Goal: Task Accomplishment & Management: Manage account settings

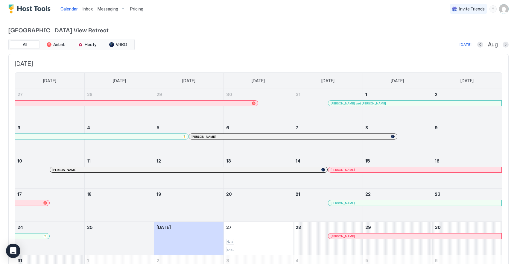
click at [137, 10] on span "Pricing" at bounding box center [136, 8] width 13 height 5
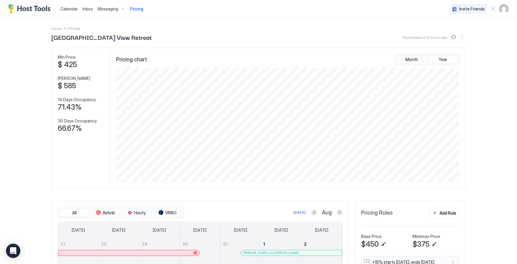
scroll to position [7, 0]
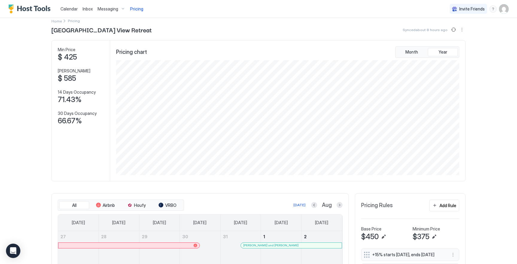
click at [504, 7] on img "User profile" at bounding box center [504, 9] width 10 height 10
click at [8, 83] on div at bounding box center [258, 132] width 517 height 264
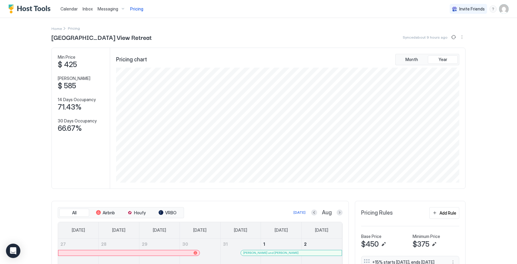
click at [72, 7] on span "Calendar" at bounding box center [68, 8] width 17 height 5
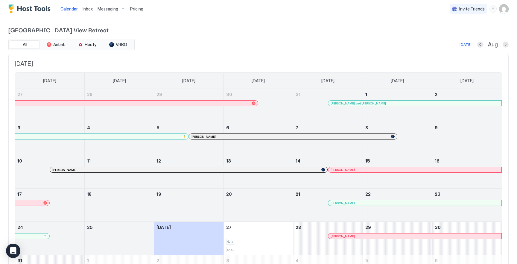
click at [503, 9] on img "User profile" at bounding box center [504, 9] width 10 height 10
click at [459, 33] on div "Settings" at bounding box center [470, 33] width 76 height 10
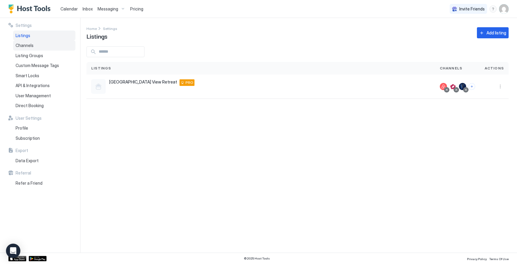
click at [26, 45] on span "Channels" at bounding box center [25, 45] width 18 height 5
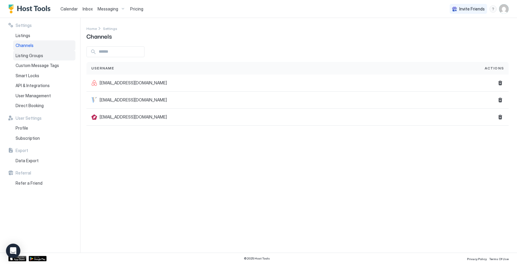
click at [25, 57] on span "Listing Groups" at bounding box center [30, 55] width 28 height 5
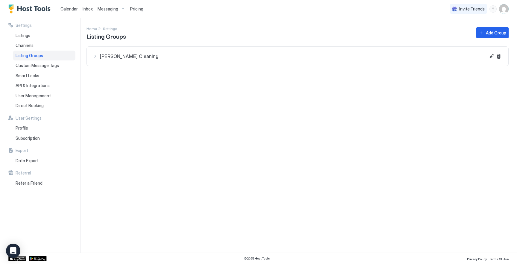
click at [108, 54] on span "[PERSON_NAME] Cleaning" at bounding box center [293, 56] width 386 height 6
click at [38, 83] on span "API & Integrations" at bounding box center [33, 85] width 34 height 5
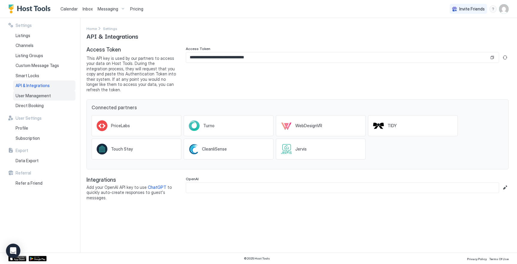
click at [40, 95] on span "User Management" at bounding box center [33, 95] width 35 height 5
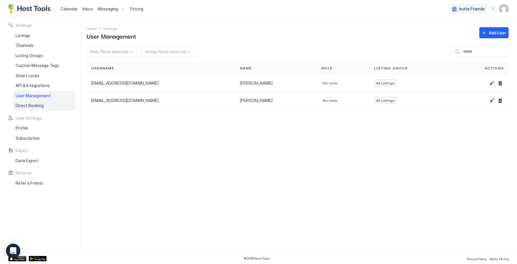
click at [20, 107] on span "Direct Booking" at bounding box center [30, 105] width 28 height 5
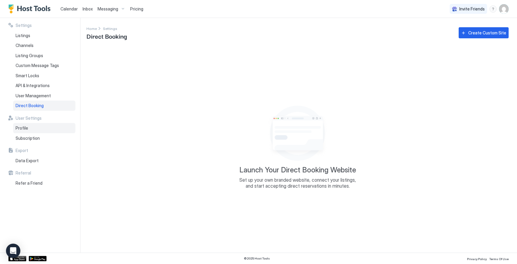
click at [43, 127] on div "Profile" at bounding box center [44, 128] width 62 height 10
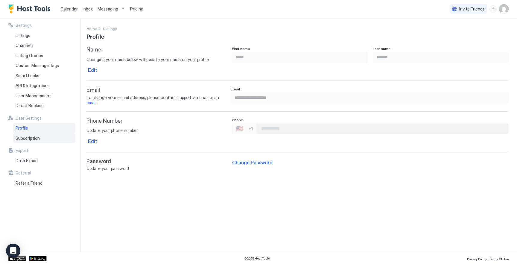
click at [32, 139] on span "Subscription" at bounding box center [28, 138] width 24 height 5
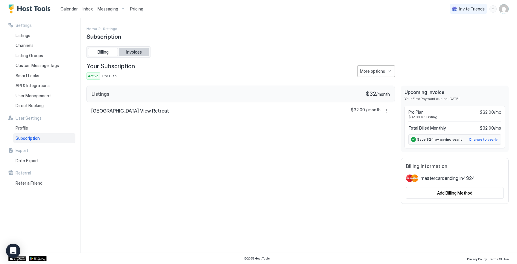
click at [140, 52] on span "Invoices" at bounding box center [134, 51] width 16 height 5
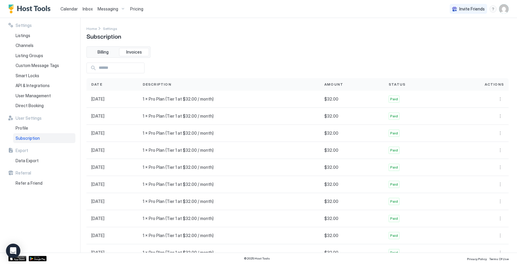
click at [72, 9] on span "Calendar" at bounding box center [68, 8] width 17 height 5
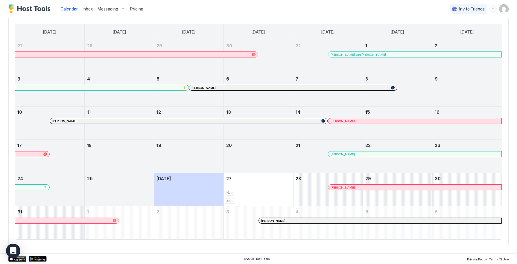
scroll to position [42, 0]
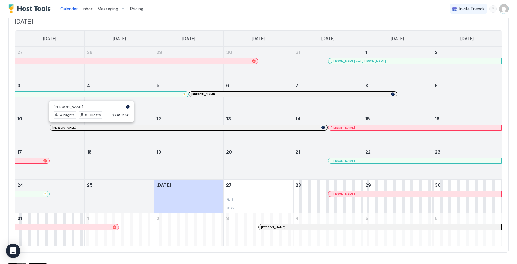
click at [89, 128] on div at bounding box center [88, 127] width 5 height 5
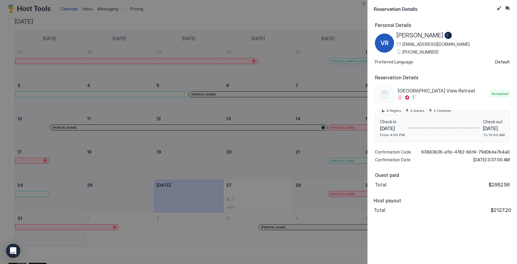
click at [291, 139] on div at bounding box center [258, 132] width 517 height 264
click at [366, 2] on button "Close" at bounding box center [363, 3] width 7 height 7
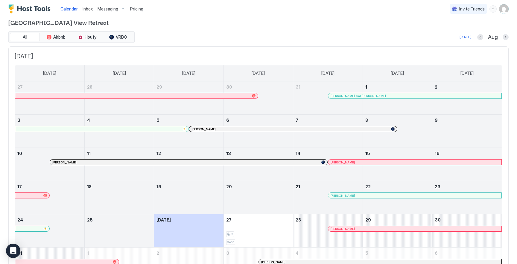
scroll to position [4, 0]
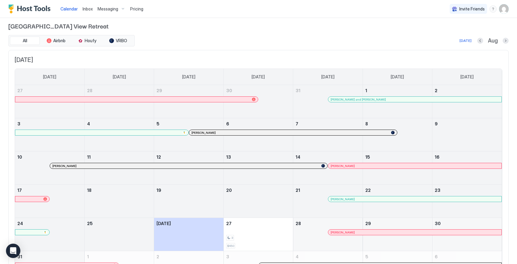
click at [120, 8] on div "Messaging" at bounding box center [111, 9] width 33 height 10
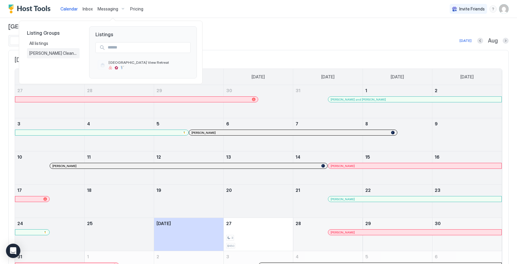
click at [47, 56] on span "[PERSON_NAME] Cleaning" at bounding box center [53, 53] width 48 height 5
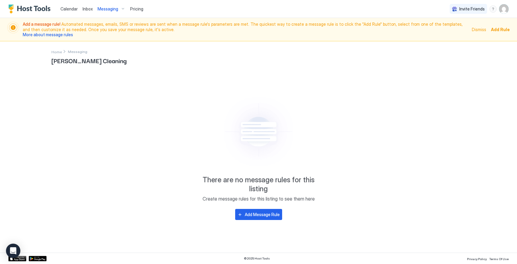
click at [120, 9] on div "Messaging" at bounding box center [111, 9] width 33 height 10
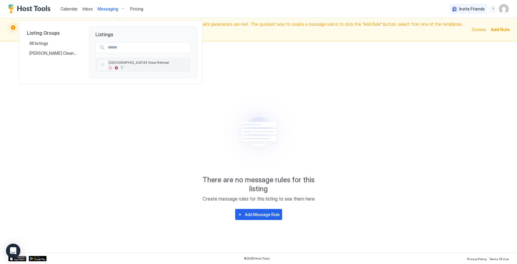
click at [127, 66] on div at bounding box center [149, 68] width 80 height 4
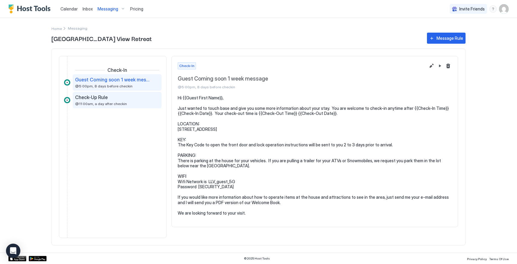
click at [89, 97] on span "Check-Up Rule" at bounding box center [91, 97] width 33 height 6
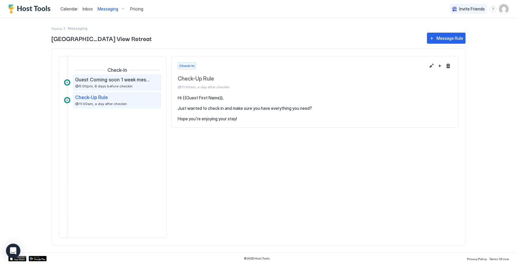
click at [123, 88] on div "Guest Coming soon 1 week message @5:00pm, 8 days before checkin" at bounding box center [117, 82] width 89 height 16
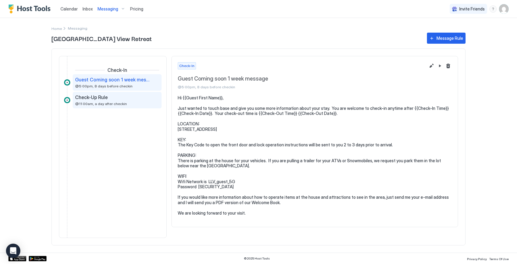
click at [122, 98] on div "Check-Up Rule" at bounding box center [113, 97] width 76 height 6
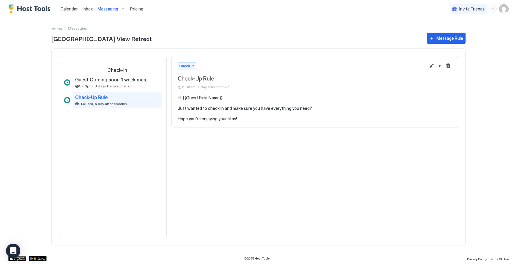
click at [135, 13] on div "Pricing" at bounding box center [137, 9] width 18 height 10
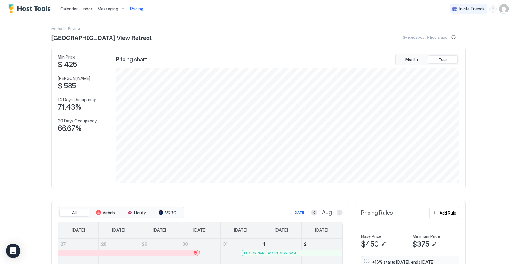
click at [107, 8] on span "Messaging" at bounding box center [108, 8] width 21 height 5
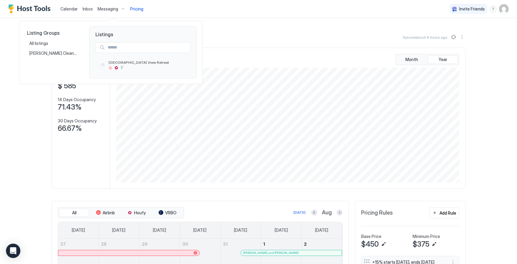
click at [84, 4] on div at bounding box center [258, 132] width 517 height 264
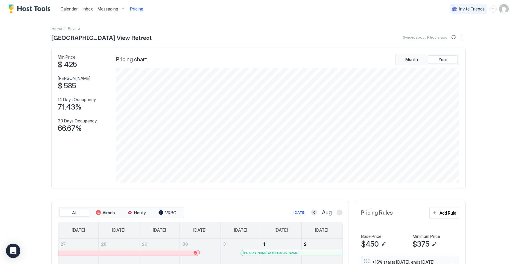
click at [85, 9] on span "Inbox" at bounding box center [88, 8] width 10 height 5
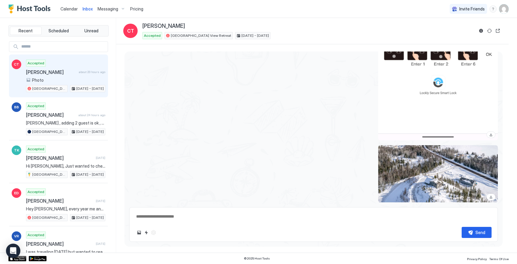
scroll to position [1501, 0]
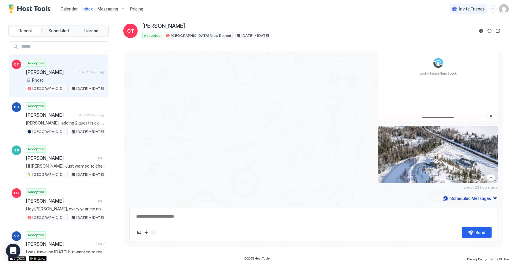
click at [438, 156] on div "View image" at bounding box center [438, 154] width 120 height 57
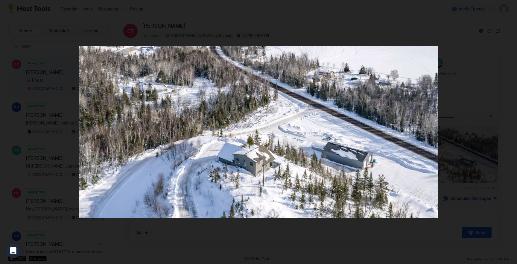
click at [244, 242] on div at bounding box center [258, 132] width 517 height 264
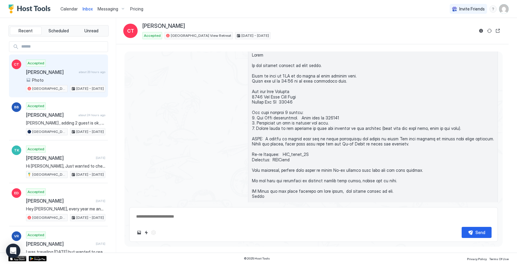
scroll to position [845, 0]
click at [116, 5] on div "Messaging" at bounding box center [111, 9] width 33 height 10
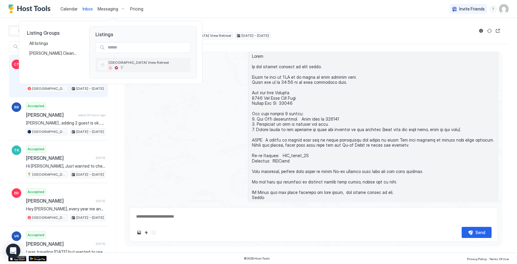
click at [117, 63] on span "[GEOGRAPHIC_DATA] View Retreat" at bounding box center [149, 62] width 80 height 4
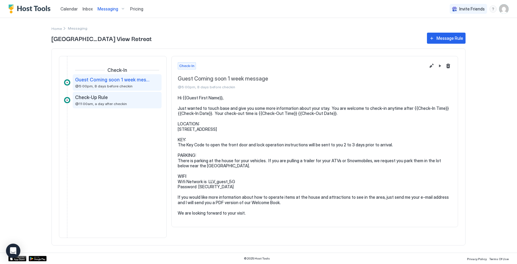
click at [97, 96] on span "Check-Up Rule" at bounding box center [91, 97] width 33 height 6
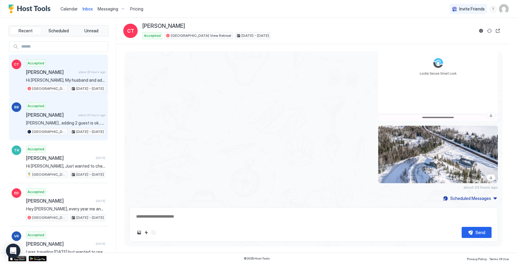
click at [67, 109] on div "Accepted [PERSON_NAME] about 24 hours ago [PERSON_NAME] , adding 2 guest is ok …" at bounding box center [65, 118] width 79 height 33
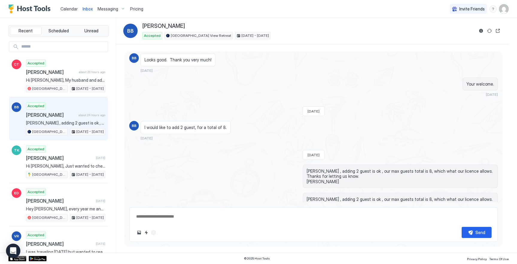
scroll to position [602, 0]
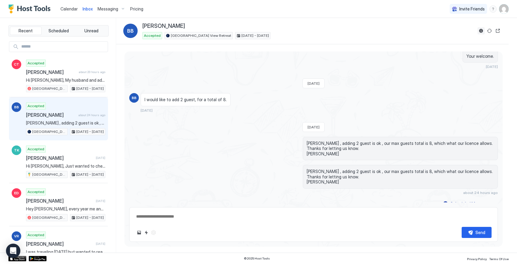
click at [480, 34] on button "Reservation information" at bounding box center [481, 30] width 7 height 7
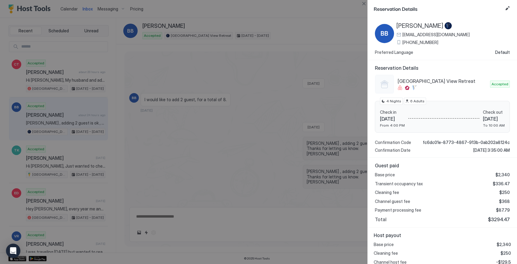
scroll to position [9, 0]
click at [271, 150] on div at bounding box center [258, 132] width 517 height 264
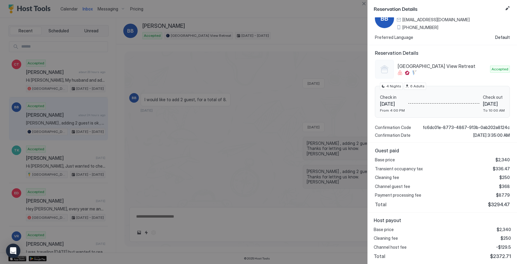
click at [306, 135] on div at bounding box center [258, 132] width 517 height 264
click at [340, 95] on div at bounding box center [258, 132] width 517 height 264
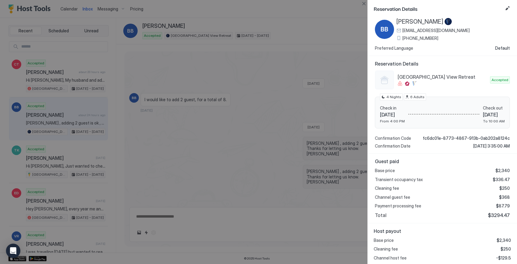
scroll to position [0, 0]
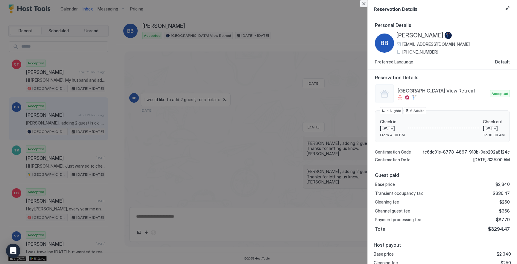
click at [364, 4] on button "Close" at bounding box center [363, 3] width 7 height 7
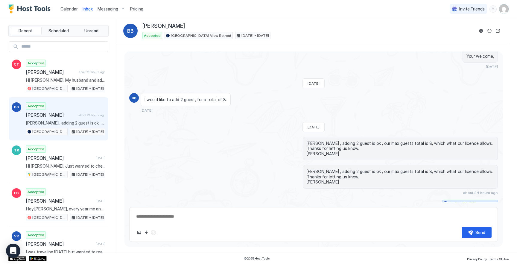
click at [455, 201] on div "Scheduled Messages" at bounding box center [470, 204] width 41 height 6
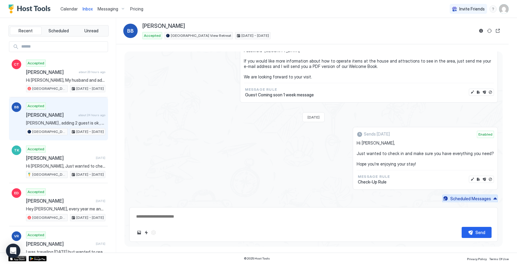
click at [452, 198] on div "Scheduled Messages" at bounding box center [470, 198] width 41 height 6
type textarea "*"
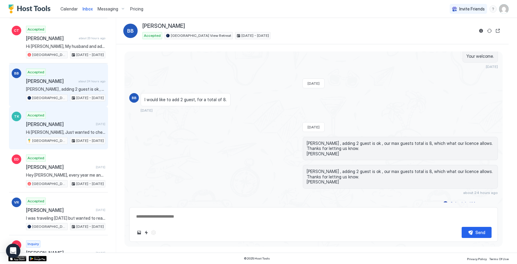
scroll to position [0, 0]
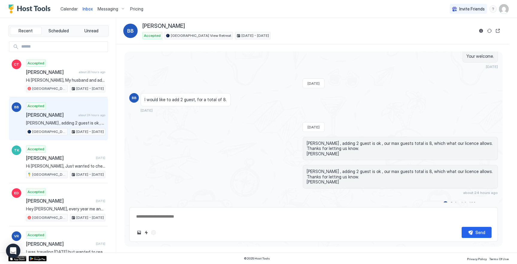
click at [74, 8] on span "Calendar" at bounding box center [68, 8] width 17 height 5
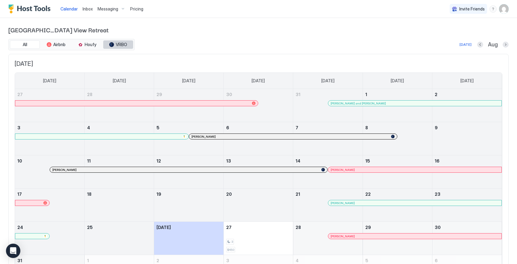
click at [112, 45] on div "tab-group" at bounding box center [111, 44] width 5 height 5
click at [504, 45] on button "Next month" at bounding box center [506, 45] width 6 height 6
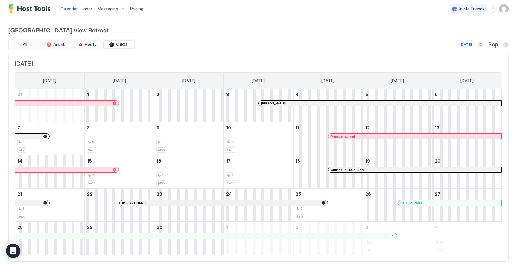
click at [115, 9] on span "Messaging" at bounding box center [108, 8] width 21 height 5
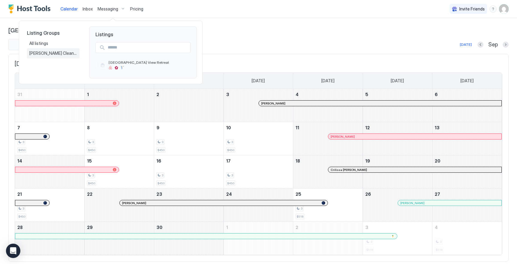
click at [53, 50] on div "[PERSON_NAME] Cleaning" at bounding box center [53, 53] width 53 height 10
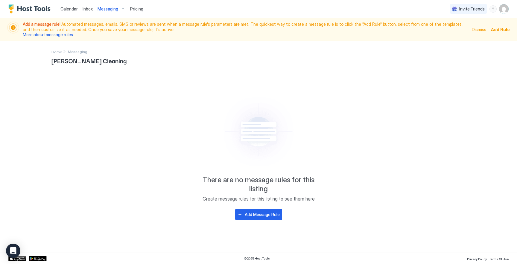
click at [501, 28] on span "Add Rule" at bounding box center [500, 29] width 19 height 6
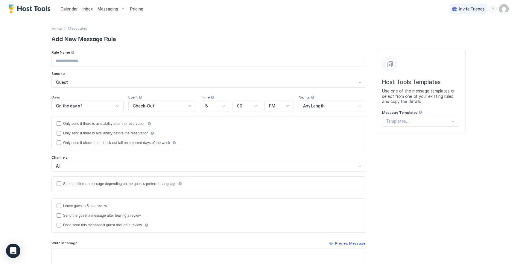
click at [105, 5] on div "Messaging" at bounding box center [111, 9] width 33 height 10
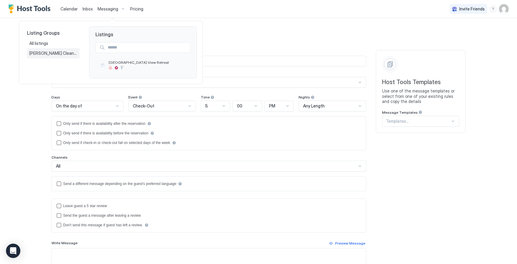
click at [52, 51] on span "[PERSON_NAME] Cleaning" at bounding box center [53, 53] width 48 height 5
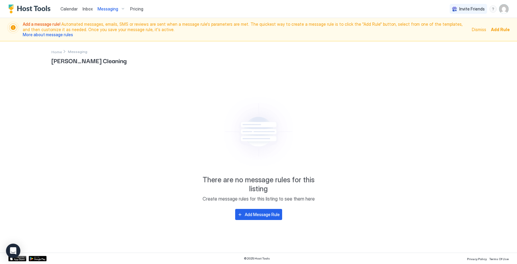
click at [108, 11] on div "Messaging" at bounding box center [111, 9] width 33 height 10
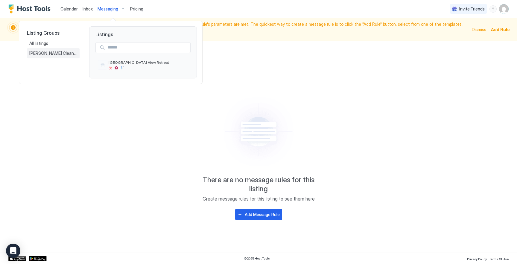
click at [63, 55] on div "[PERSON_NAME] Cleaning" at bounding box center [53, 53] width 48 height 5
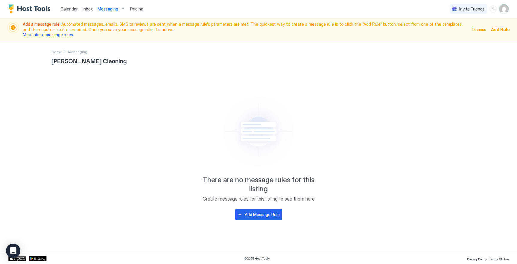
click at [113, 10] on span "Messaging" at bounding box center [108, 8] width 21 height 5
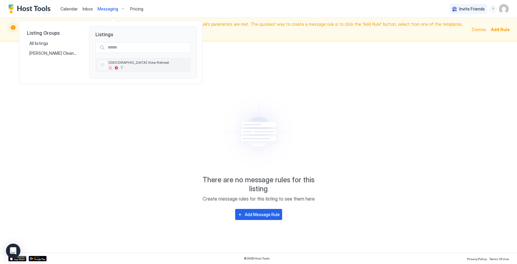
click at [109, 67] on div at bounding box center [111, 68] width 4 height 4
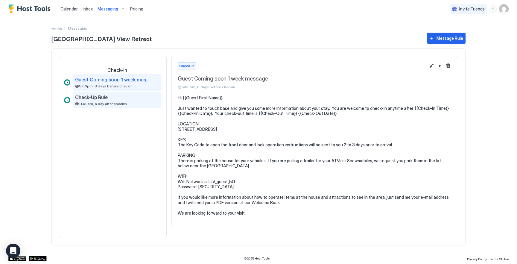
click at [92, 102] on span "@11:00am, a day after checkin" at bounding box center [101, 103] width 52 height 4
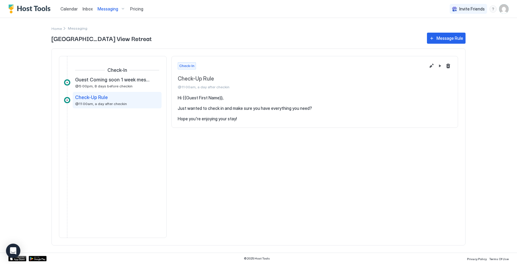
click at [129, 74] on div "Check-In" at bounding box center [113, 70] width 98 height 7
click at [129, 77] on span "Guest Coming soon 1 week message" at bounding box center [112, 80] width 75 height 6
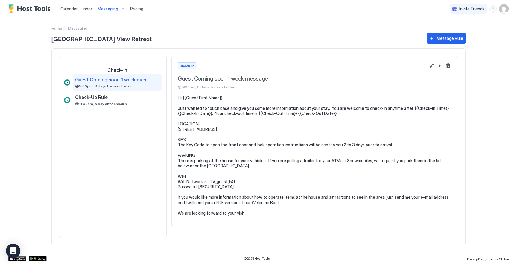
drag, startPoint x: 179, startPoint y: 129, endPoint x: 205, endPoint y: 129, distance: 26.0
click at [205, 129] on pre "Hi {{Guest First Name}}, Just wanted to touch base and give you some more infor…" at bounding box center [315, 155] width 274 height 121
drag, startPoint x: 220, startPoint y: 133, endPoint x: 175, endPoint y: 128, distance: 45.4
click at [175, 128] on section "Hi {{Guest First Name}}, Just wanted to touch base and give you some more infor…" at bounding box center [315, 158] width 286 height 127
copy pre "[STREET_ADDRESS]"
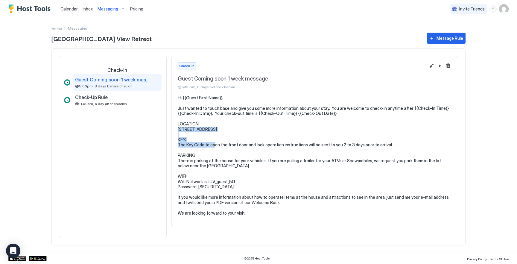
click at [209, 156] on pre "Hi {{Guest First Name}}, Just wanted to touch base and give you some more infor…" at bounding box center [315, 155] width 274 height 121
click at [500, 12] on img "User profile" at bounding box center [504, 9] width 10 height 10
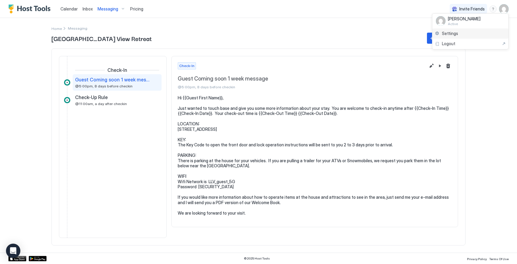
click at [447, 35] on span "Settings" at bounding box center [450, 33] width 16 height 5
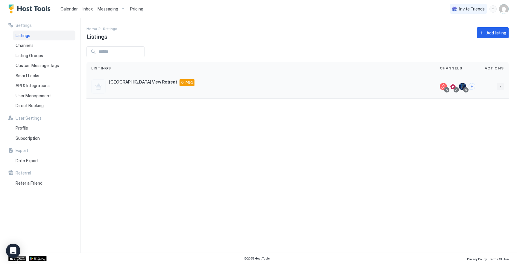
click at [501, 86] on button "More options" at bounding box center [500, 86] width 7 height 7
click at [482, 133] on span "Airbnb Settings" at bounding box center [486, 133] width 27 height 4
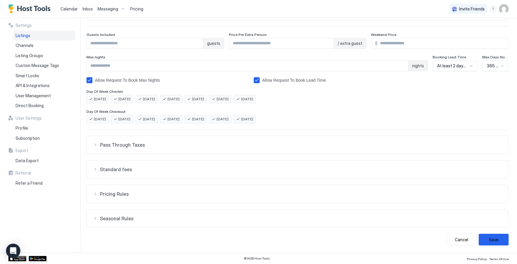
scroll to position [65, 0]
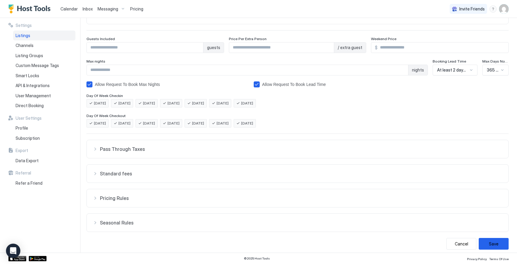
click at [211, 144] on button "Pass Through Taxes" at bounding box center [298, 149] width 422 height 18
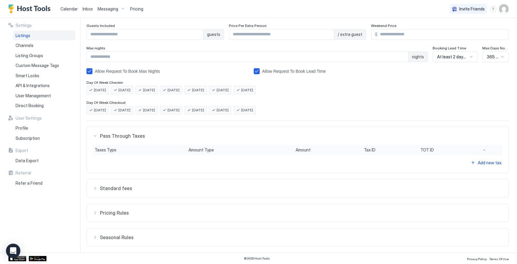
scroll to position [97, 0]
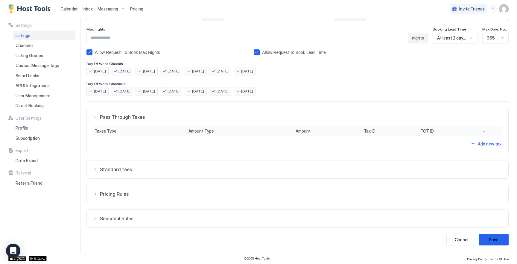
click at [205, 126] on button "Standard fees" at bounding box center [298, 117] width 422 height 18
